Goal: Book appointment/travel/reservation

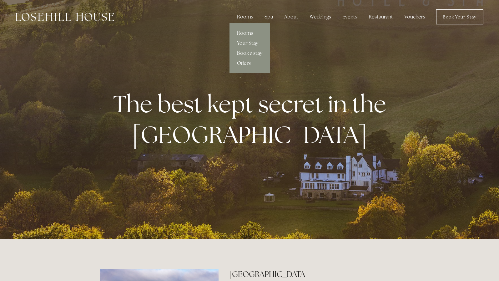
click at [246, 32] on link "Rooms" at bounding box center [250, 33] width 40 height 10
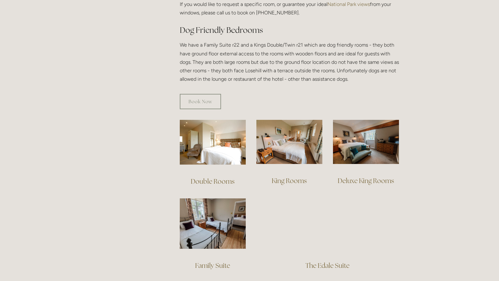
scroll to position [341, 0]
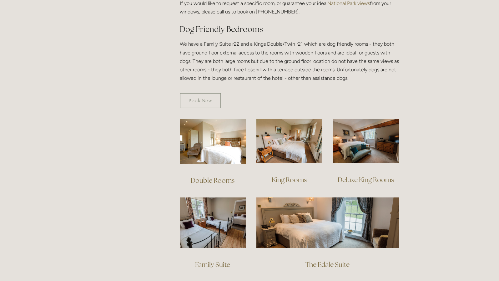
click at [366, 175] on link "Deluxe King Rooms" at bounding box center [366, 179] width 56 height 8
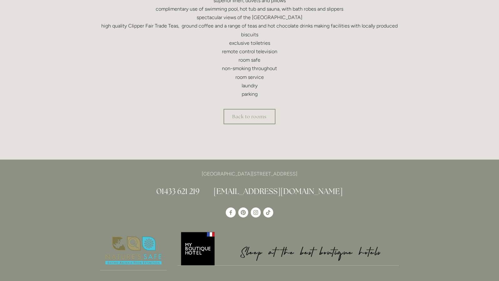
scroll to position [265, 0]
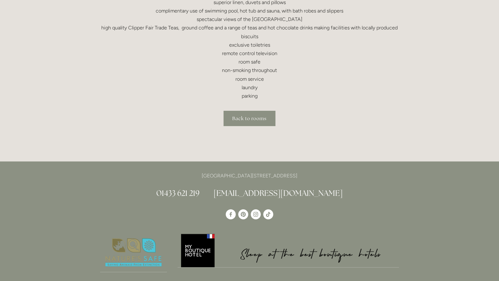
click at [263, 119] on link "Back to rooms" at bounding box center [250, 118] width 52 height 15
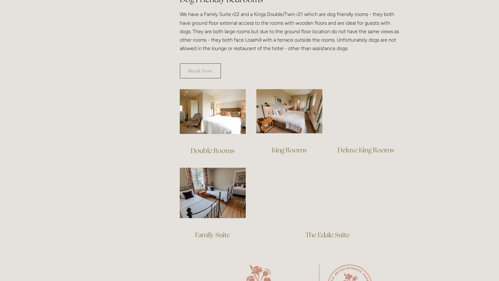
scroll to position [370, 0]
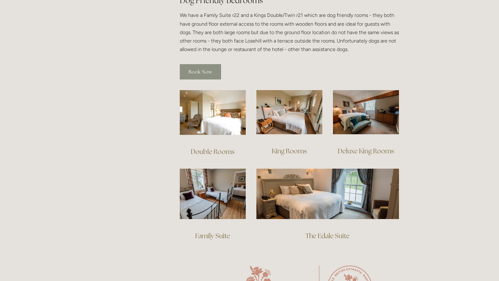
click at [200, 65] on link "Book Now" at bounding box center [200, 71] width 41 height 15
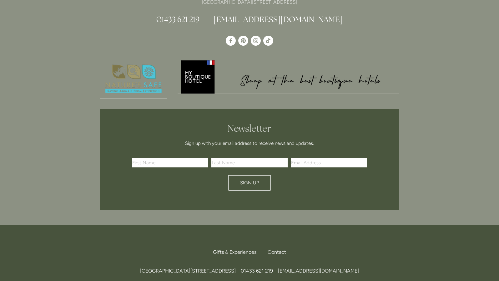
scroll to position [1146, 0]
